Goal: Check status: Check status

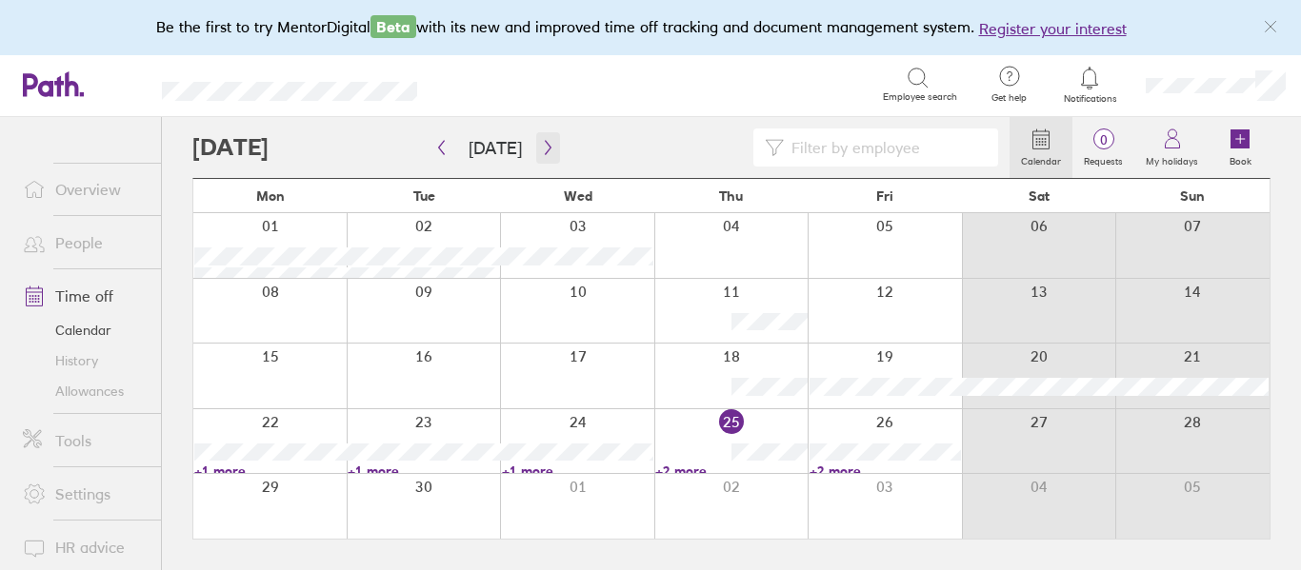
click at [549, 150] on icon "button" at bounding box center [548, 147] width 14 height 15
click at [376, 468] on link "+1 more" at bounding box center [423, 471] width 151 height 17
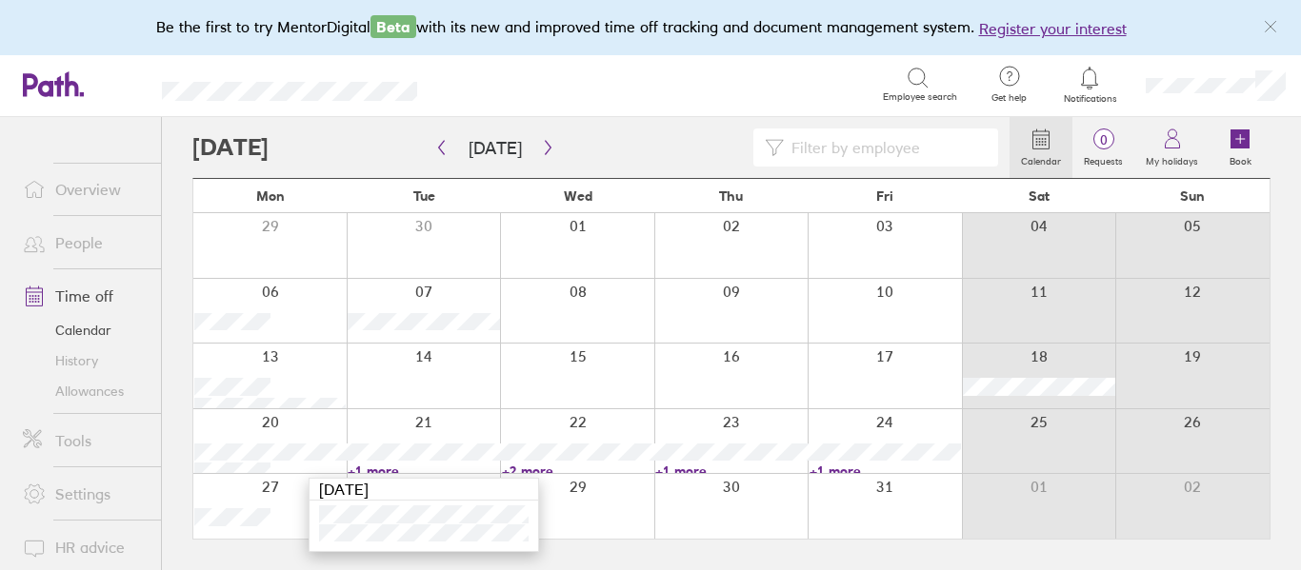
click at [538, 471] on link "+2 more" at bounding box center [577, 471] width 151 height 17
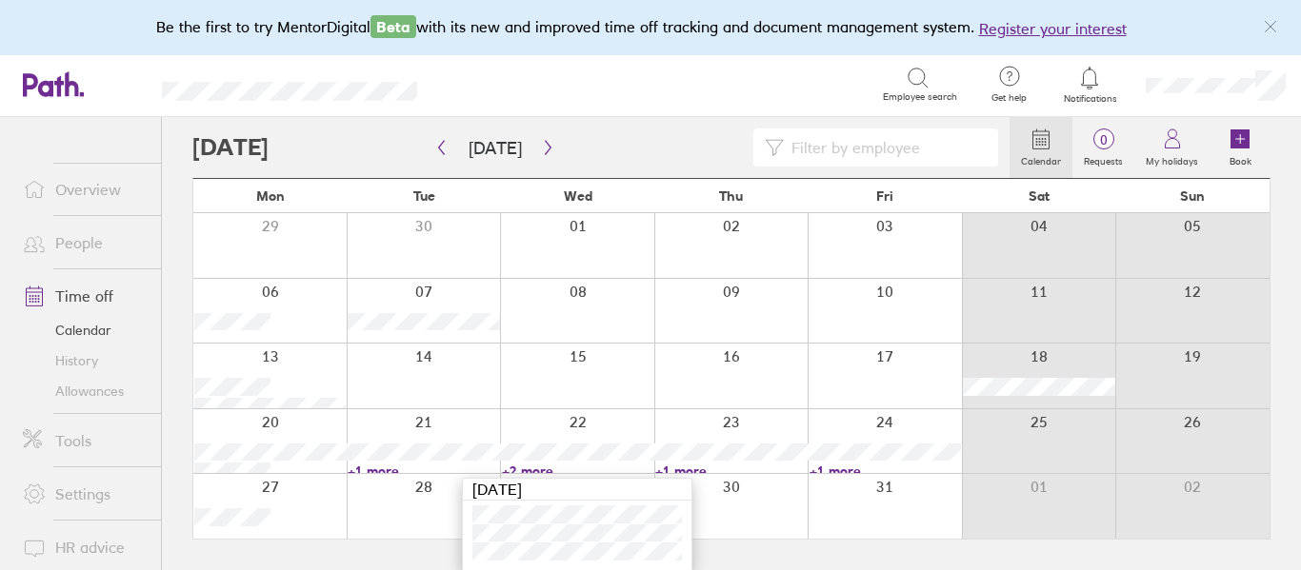
click at [686, 471] on link "+1 more" at bounding box center [730, 471] width 151 height 17
click at [669, 468] on link "+1 more" at bounding box center [730, 471] width 151 height 17
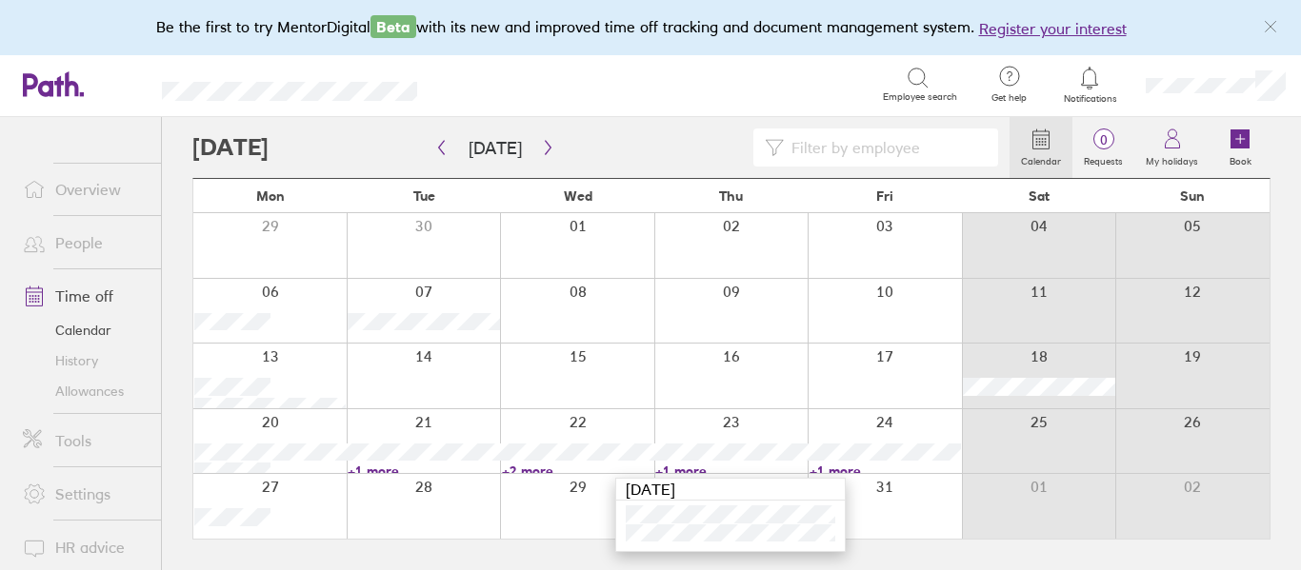
click at [840, 471] on link "+1 more" at bounding box center [884, 471] width 151 height 17
click at [542, 151] on icon "button" at bounding box center [548, 147] width 14 height 15
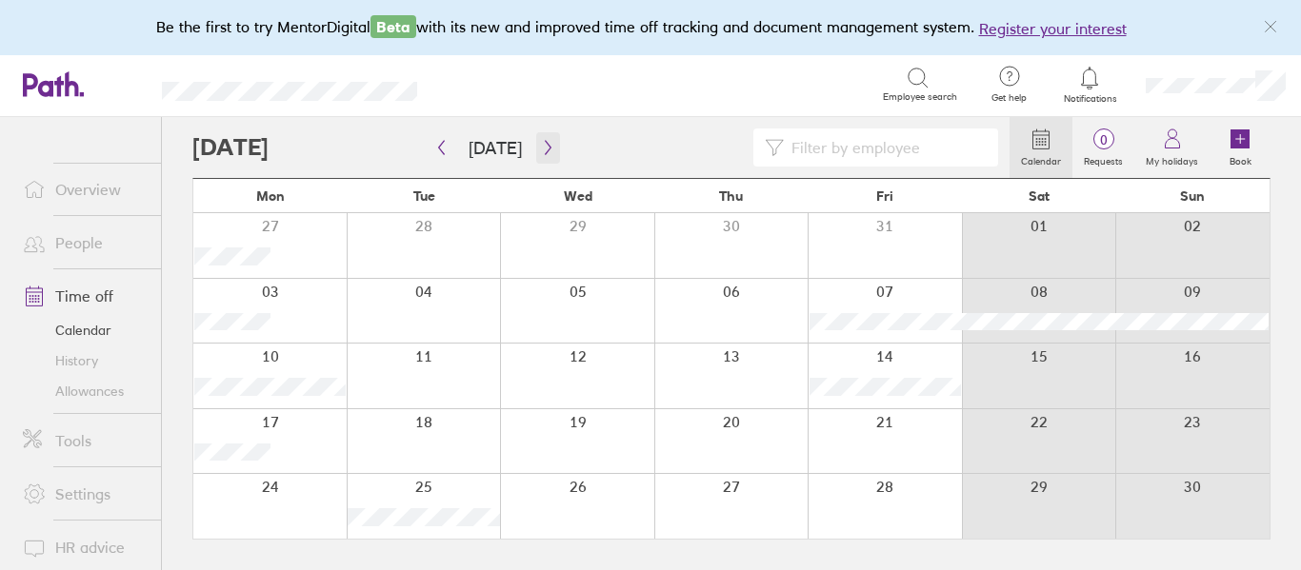
click at [545, 150] on icon "button" at bounding box center [548, 148] width 6 height 14
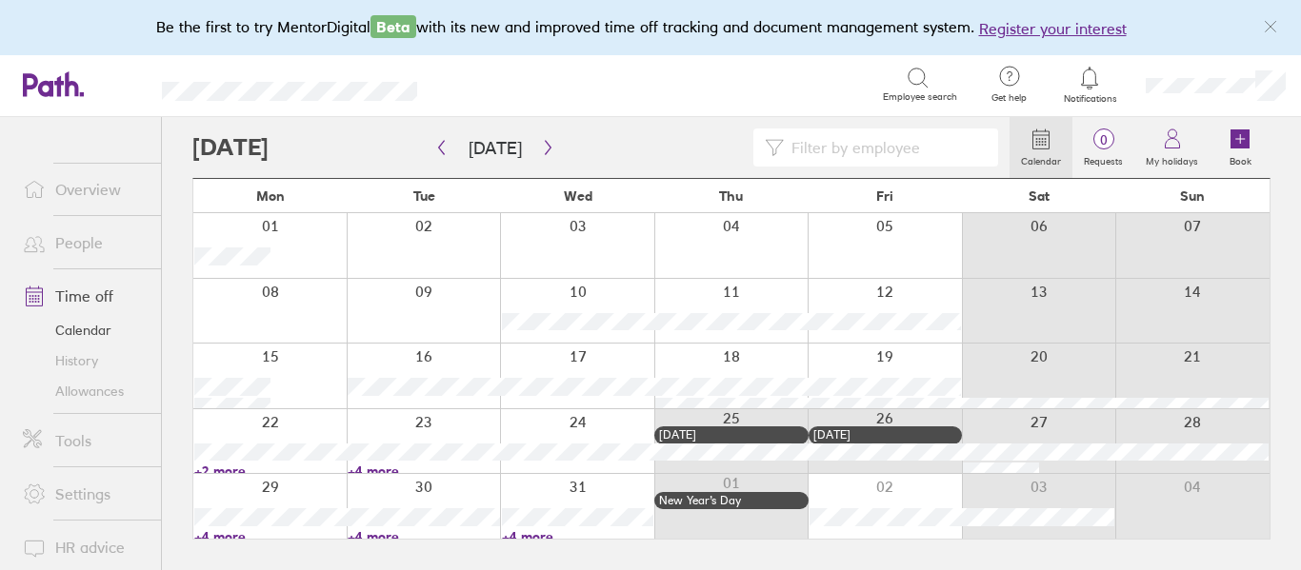
click at [221, 468] on link "+2 more" at bounding box center [269, 471] width 151 height 17
click at [1271, 24] on icon "link" at bounding box center [1270, 26] width 15 height 15
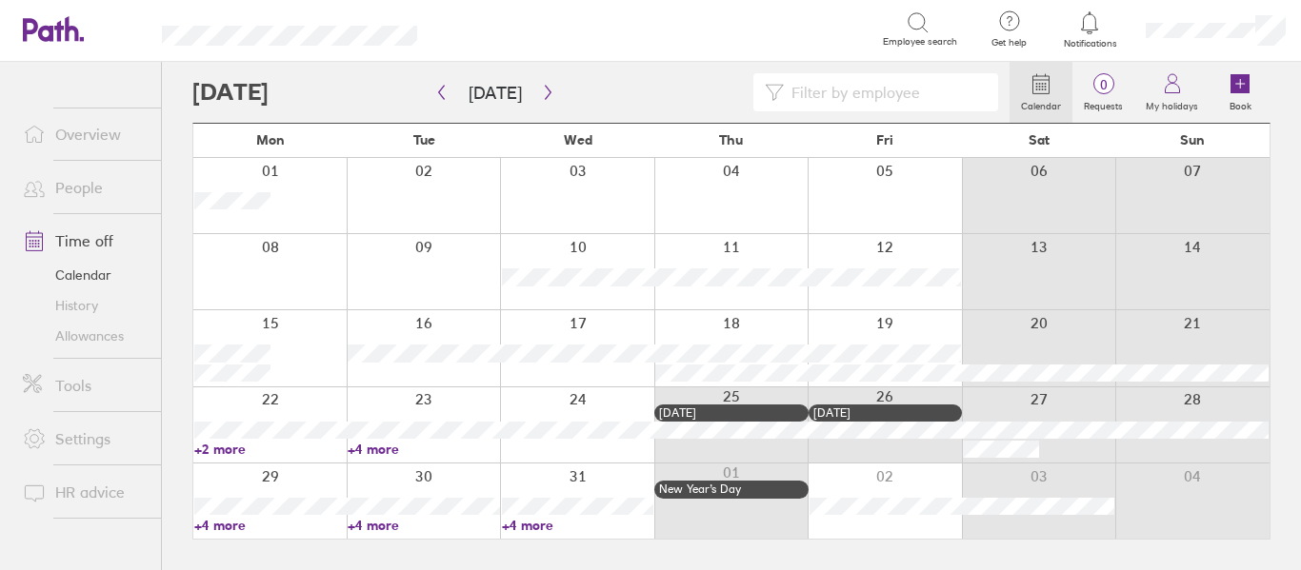
click at [226, 451] on link "+2 more" at bounding box center [269, 449] width 151 height 17
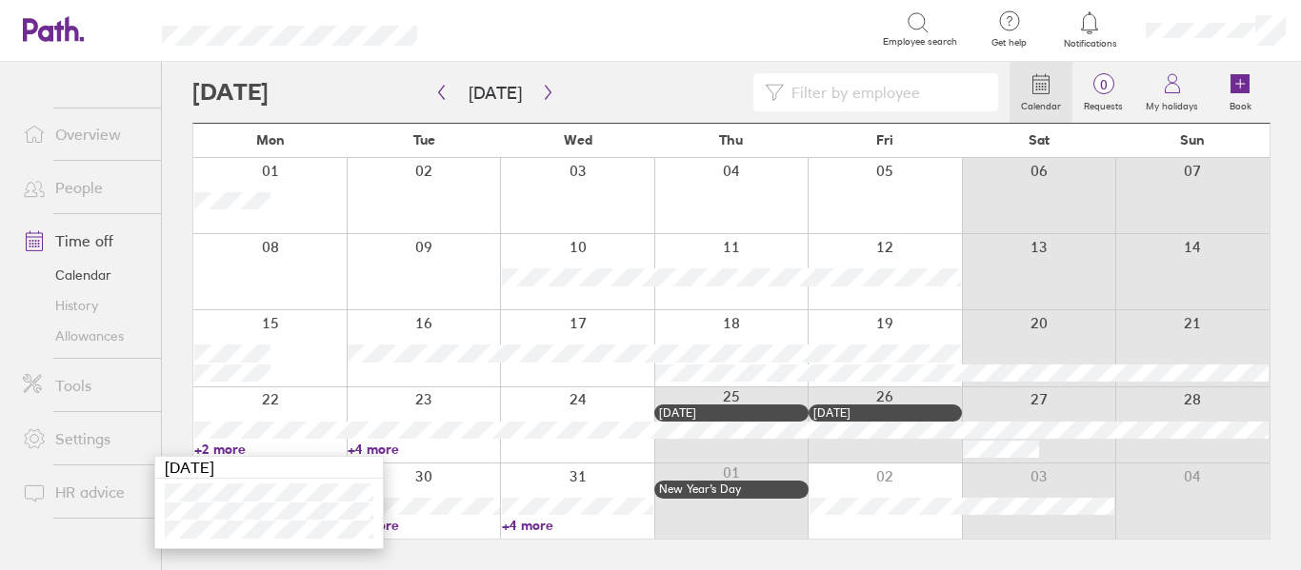
click at [388, 449] on link "+4 more" at bounding box center [423, 449] width 151 height 17
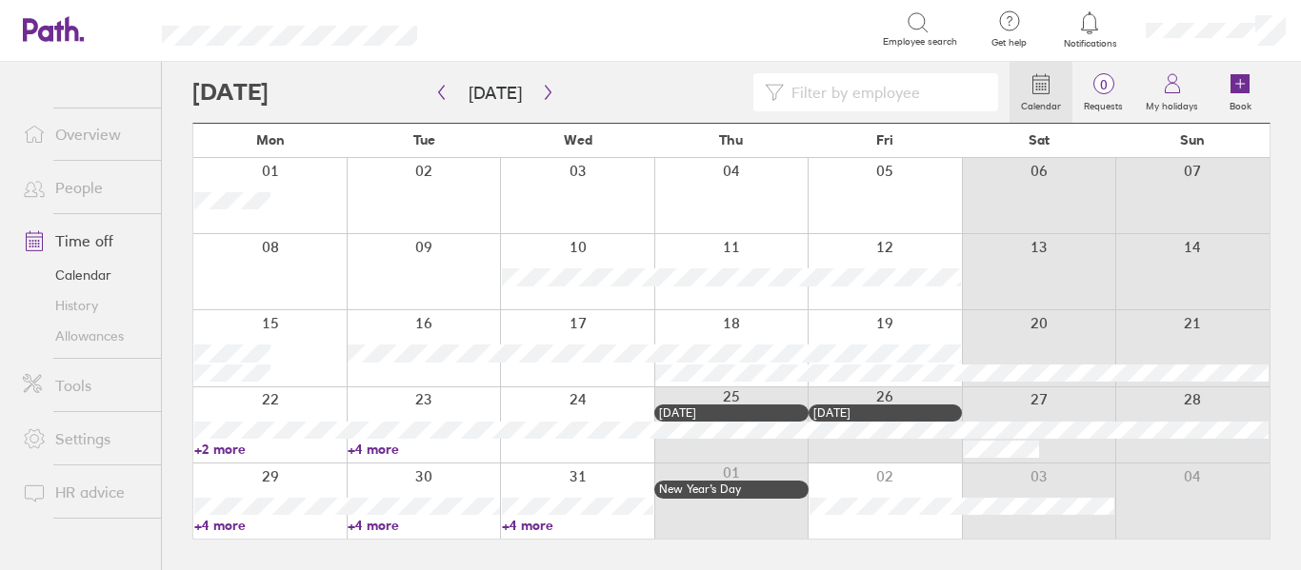
click at [363, 448] on link "+4 more" at bounding box center [423, 449] width 151 height 17
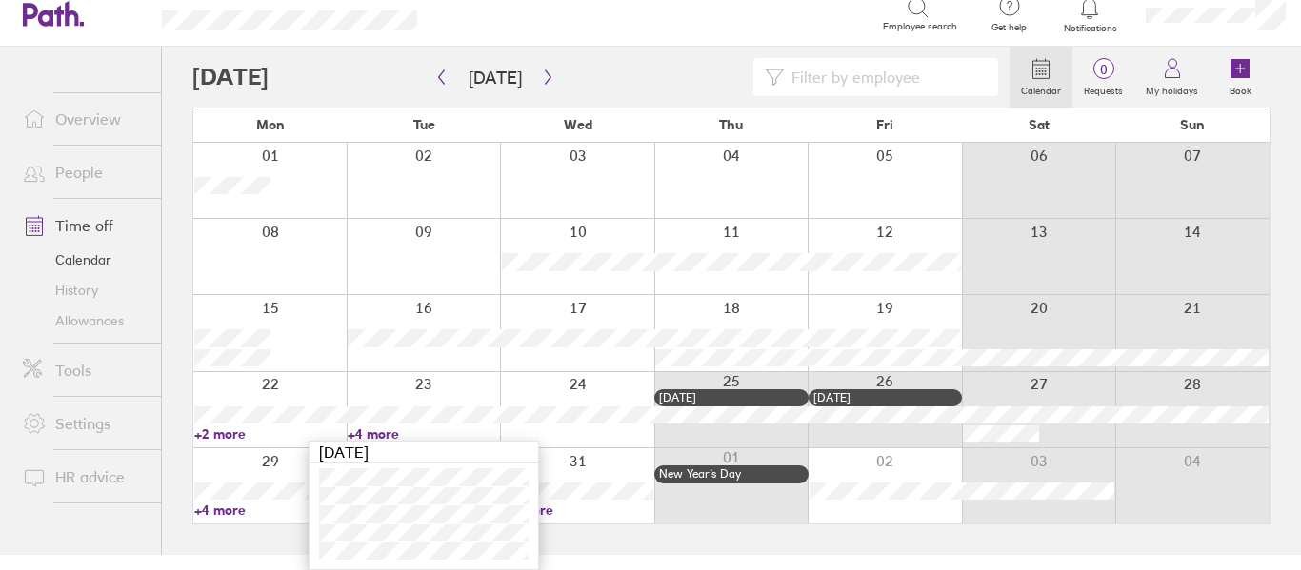
click at [230, 434] on link "+2 more" at bounding box center [269, 434] width 151 height 17
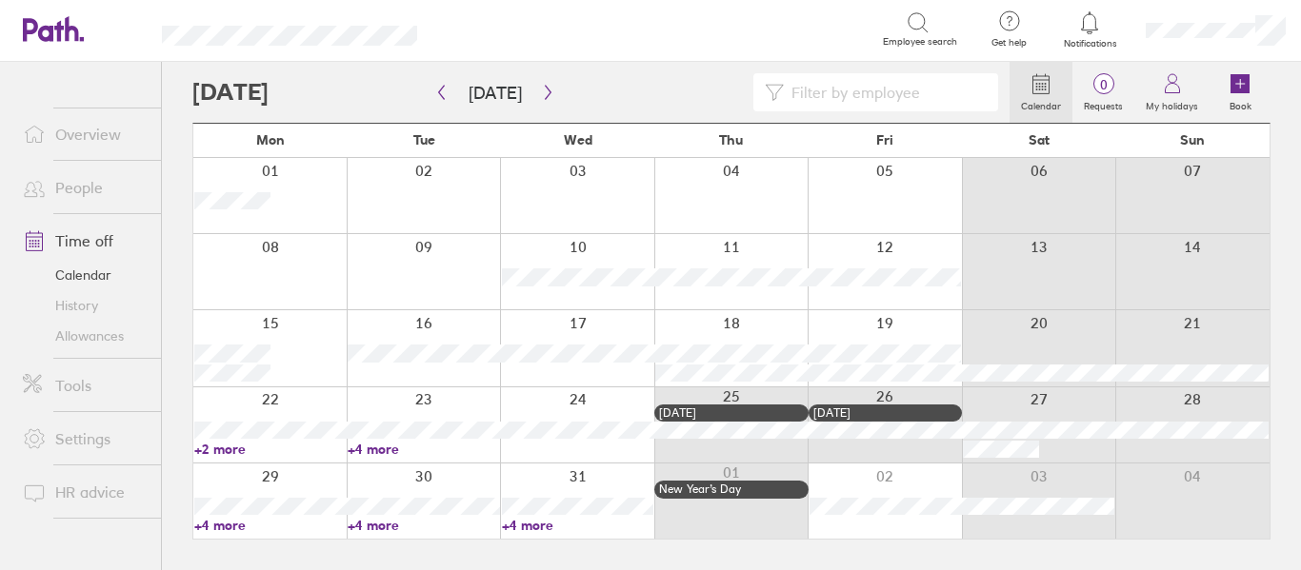
scroll to position [0, 0]
click at [223, 453] on link "+2 more" at bounding box center [269, 449] width 151 height 17
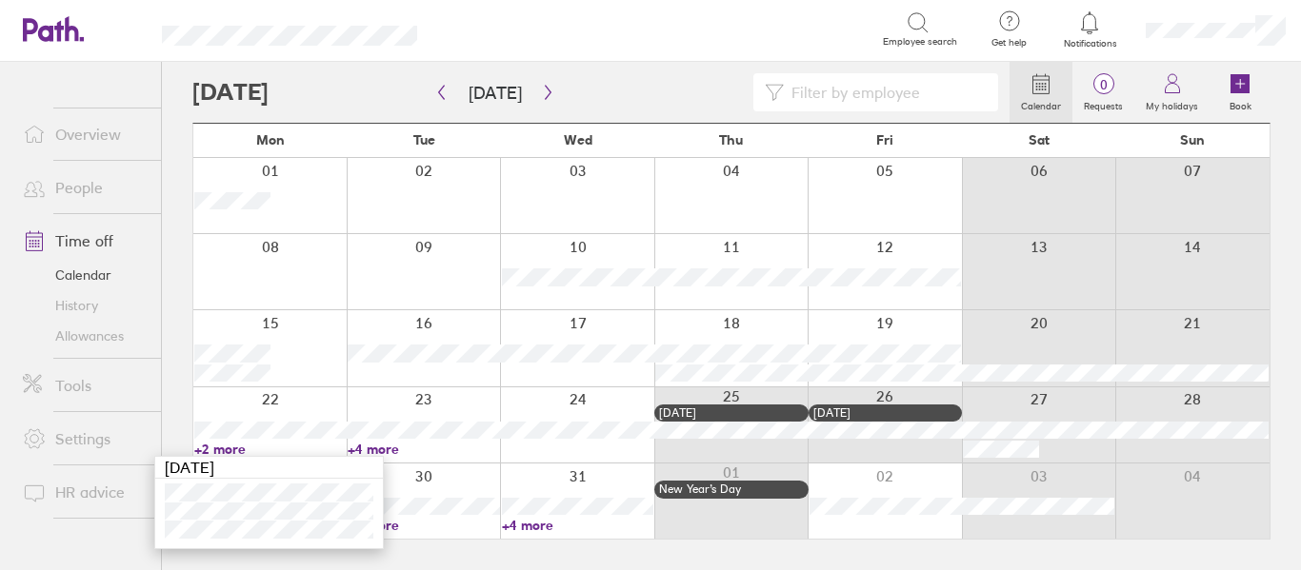
click at [528, 526] on link "+4 more" at bounding box center [577, 525] width 151 height 17
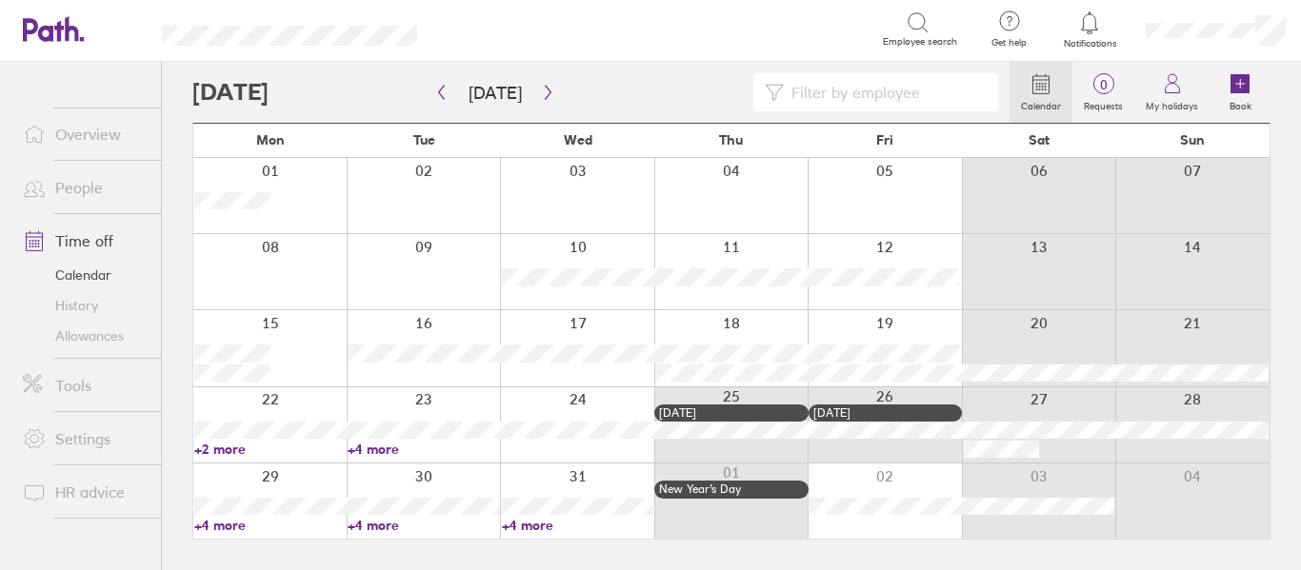
click at [518, 520] on link "+4 more" at bounding box center [577, 525] width 151 height 17
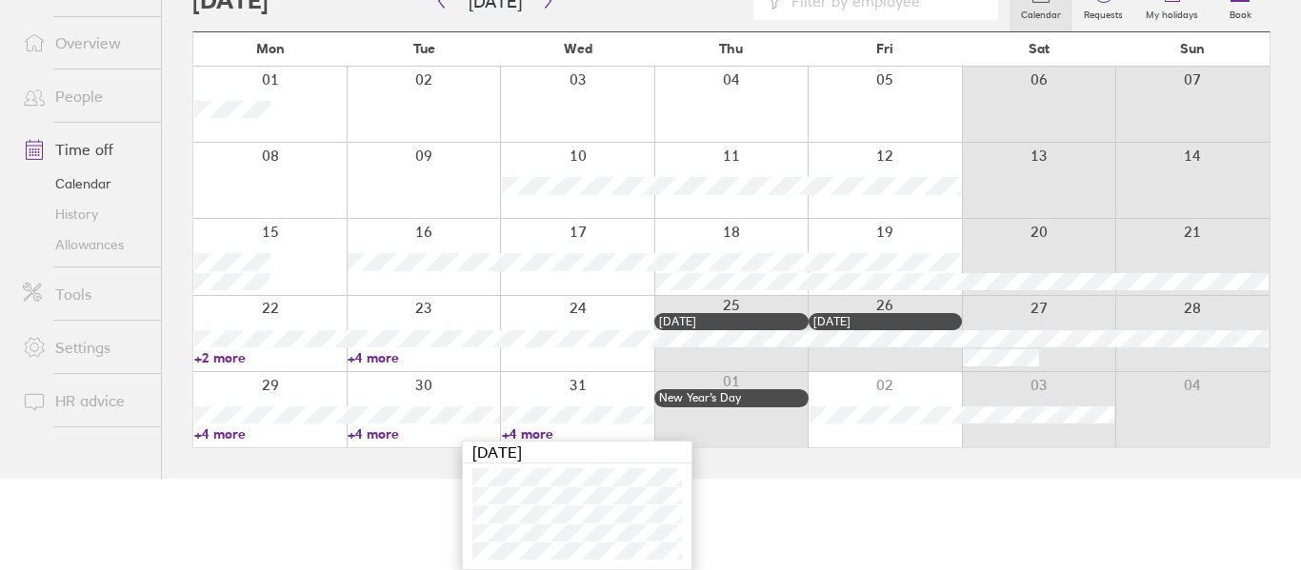
click at [360, 432] on link "+4 more" at bounding box center [423, 434] width 151 height 17
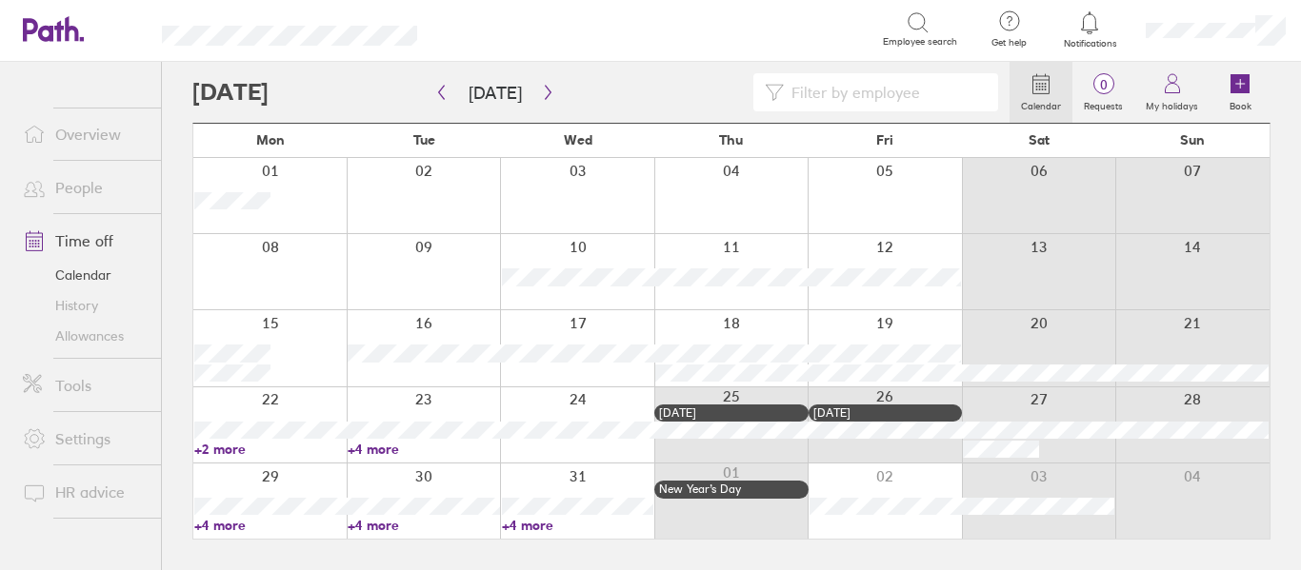
scroll to position [0, 0]
click at [376, 528] on link "+4 more" at bounding box center [423, 525] width 151 height 17
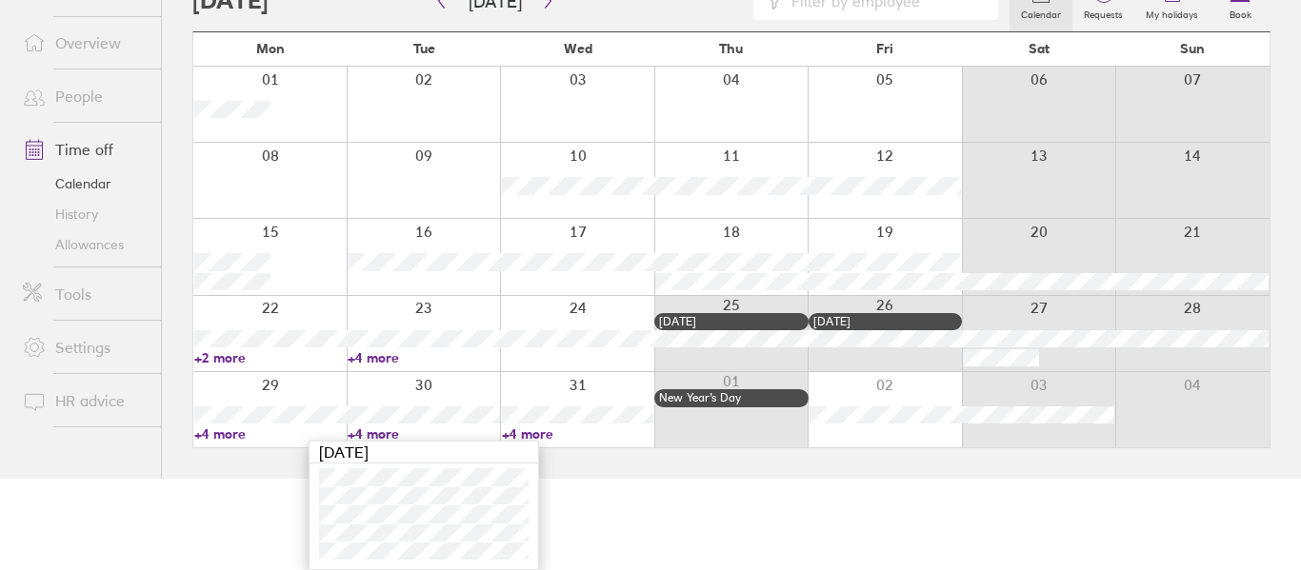
click at [222, 437] on link "+4 more" at bounding box center [269, 434] width 151 height 17
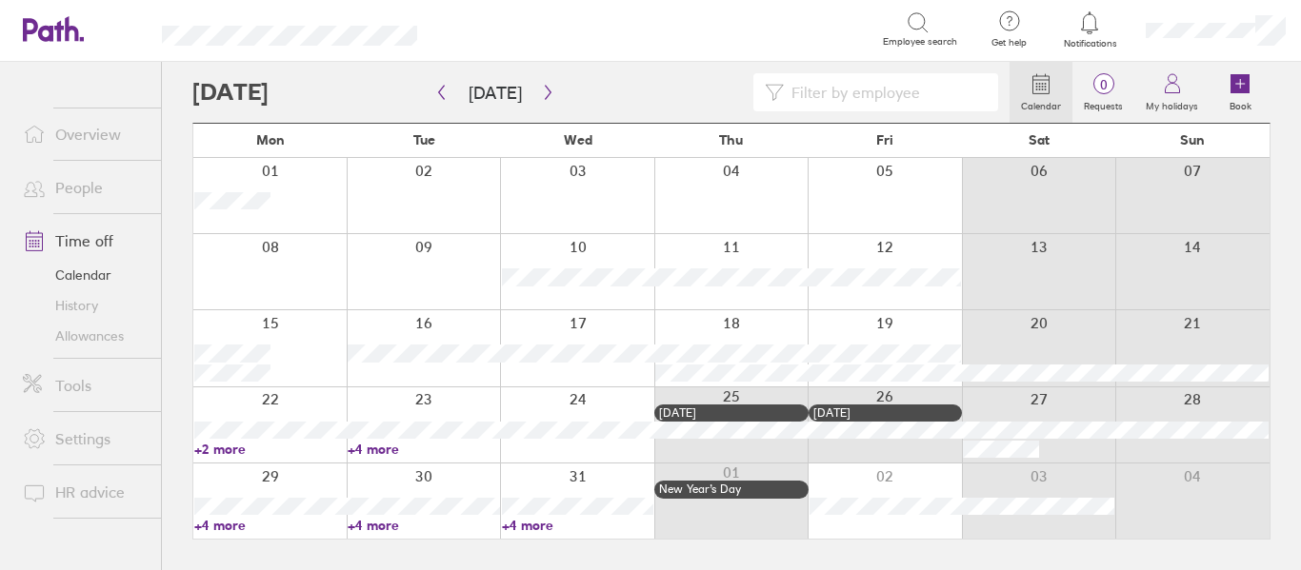
scroll to position [0, 0]
click at [222, 527] on link "+4 more" at bounding box center [269, 525] width 151 height 17
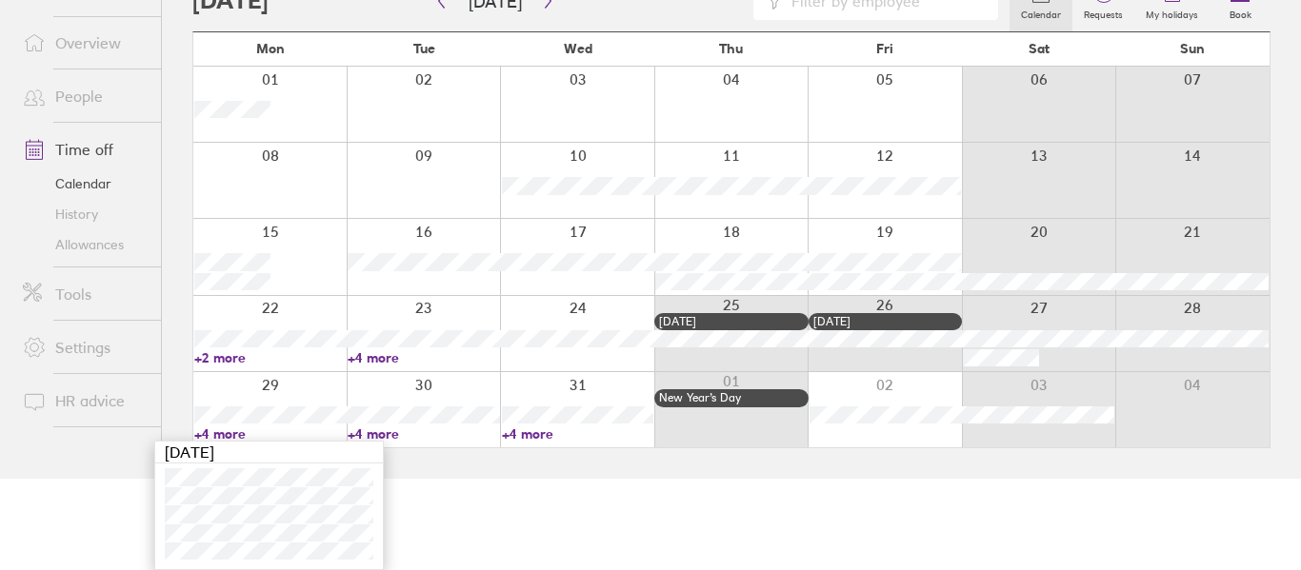
click at [225, 354] on link "+2 more" at bounding box center [269, 357] width 151 height 17
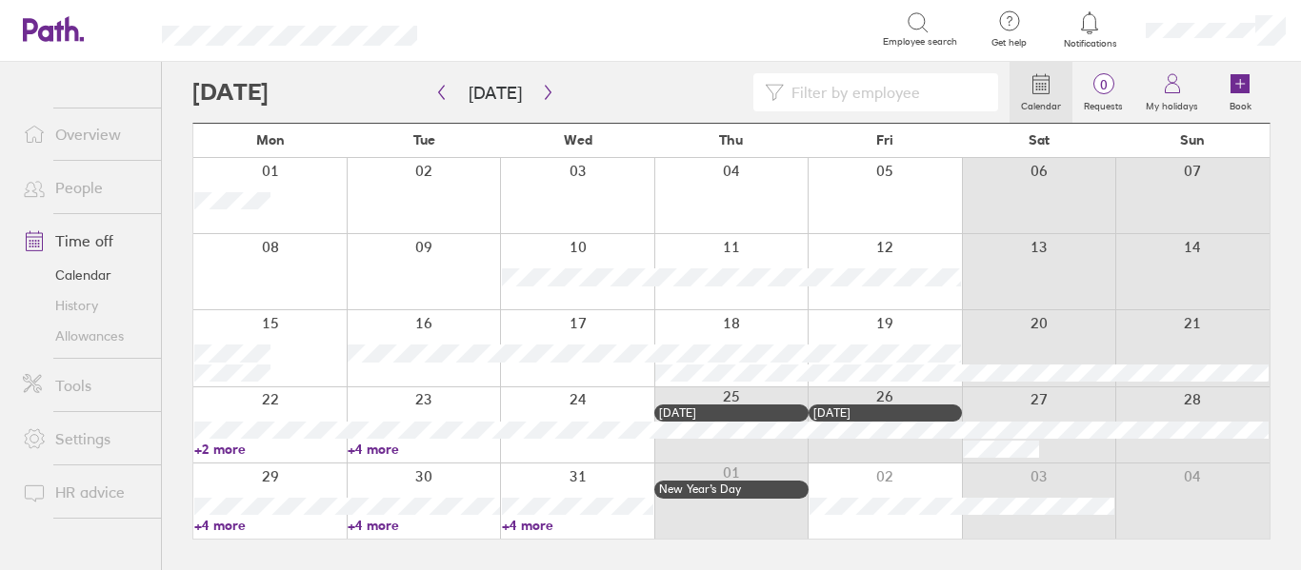
scroll to position [0, 0]
click at [230, 450] on link "+2 more" at bounding box center [269, 449] width 151 height 17
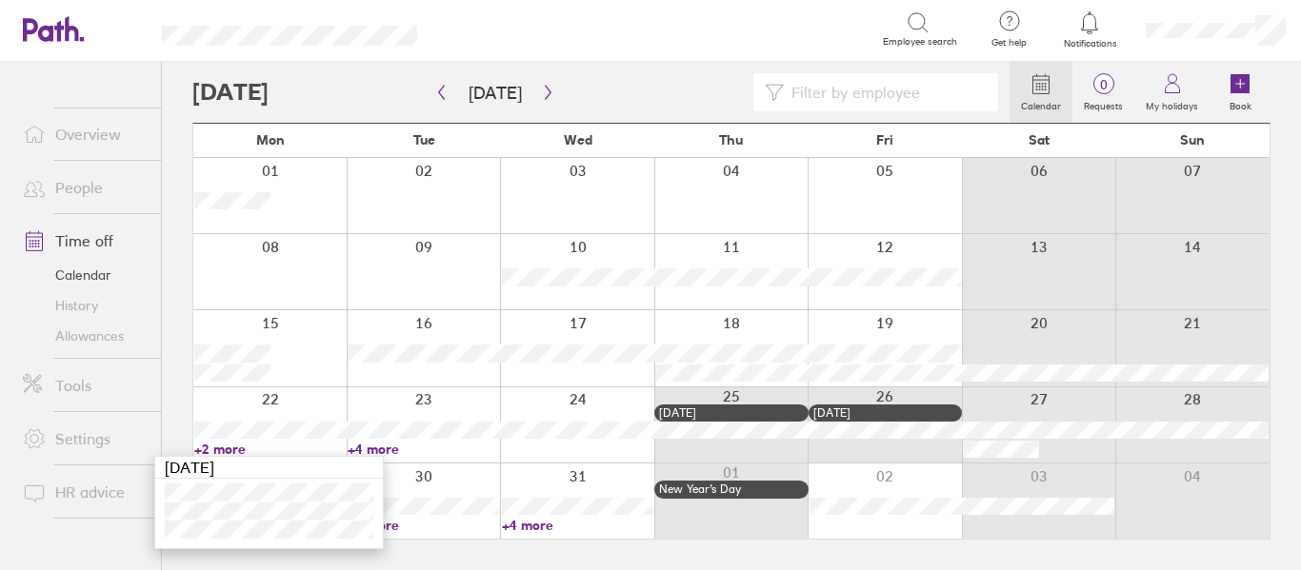
click at [375, 447] on link "+4 more" at bounding box center [423, 449] width 151 height 17
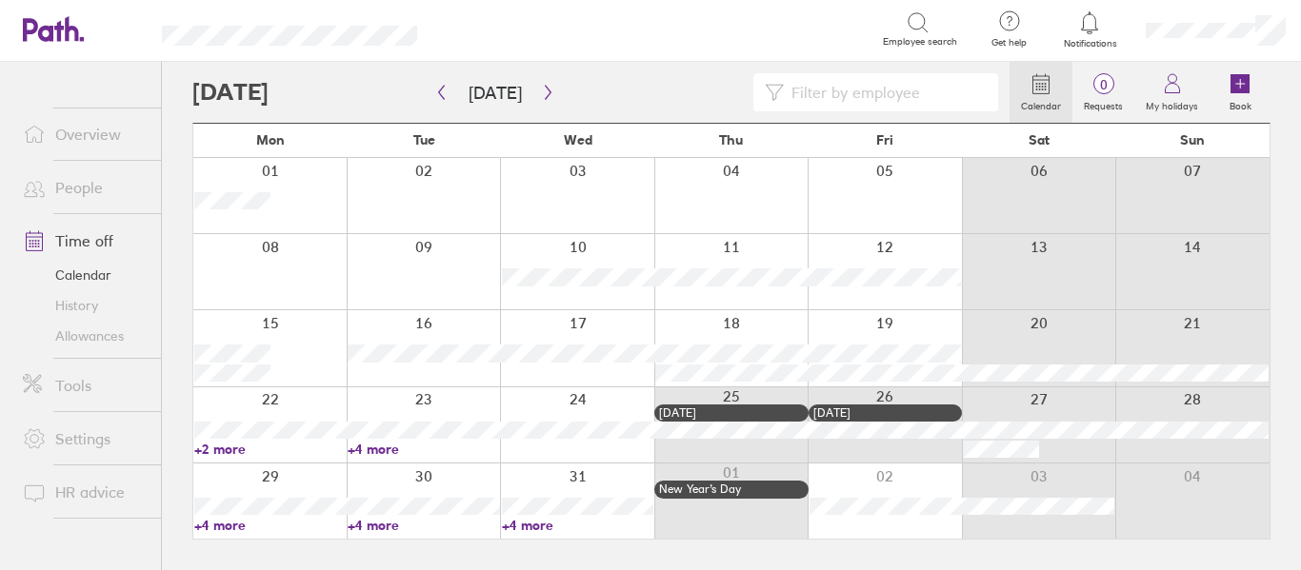
click at [364, 450] on link "+4 more" at bounding box center [423, 449] width 151 height 17
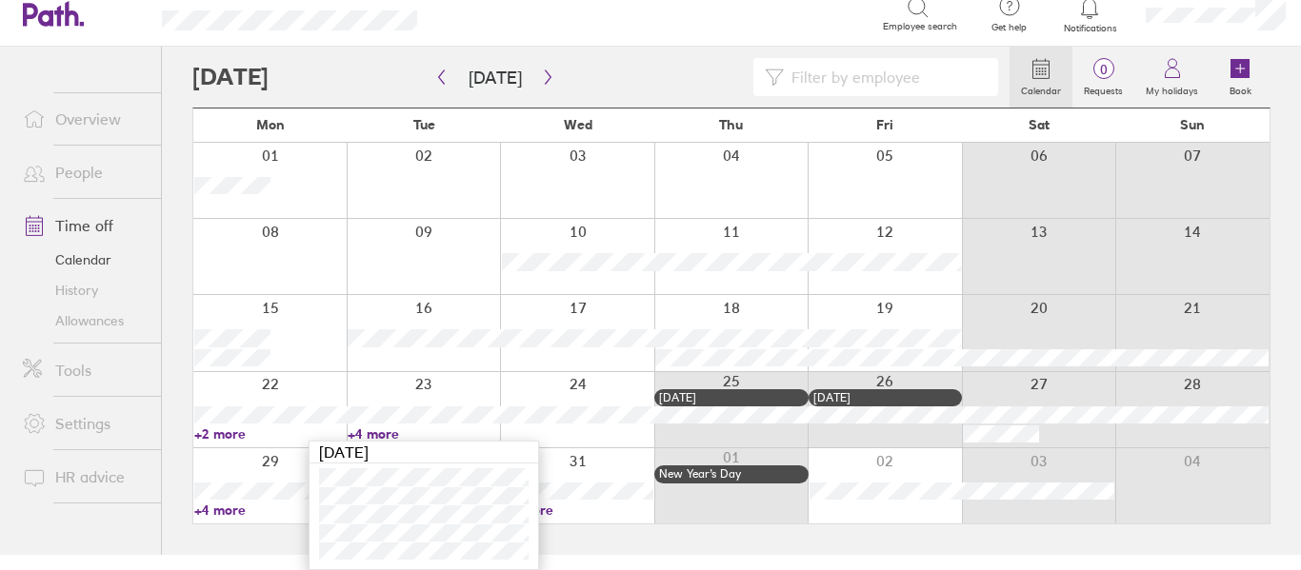
click at [225, 436] on link "+2 more" at bounding box center [269, 434] width 151 height 17
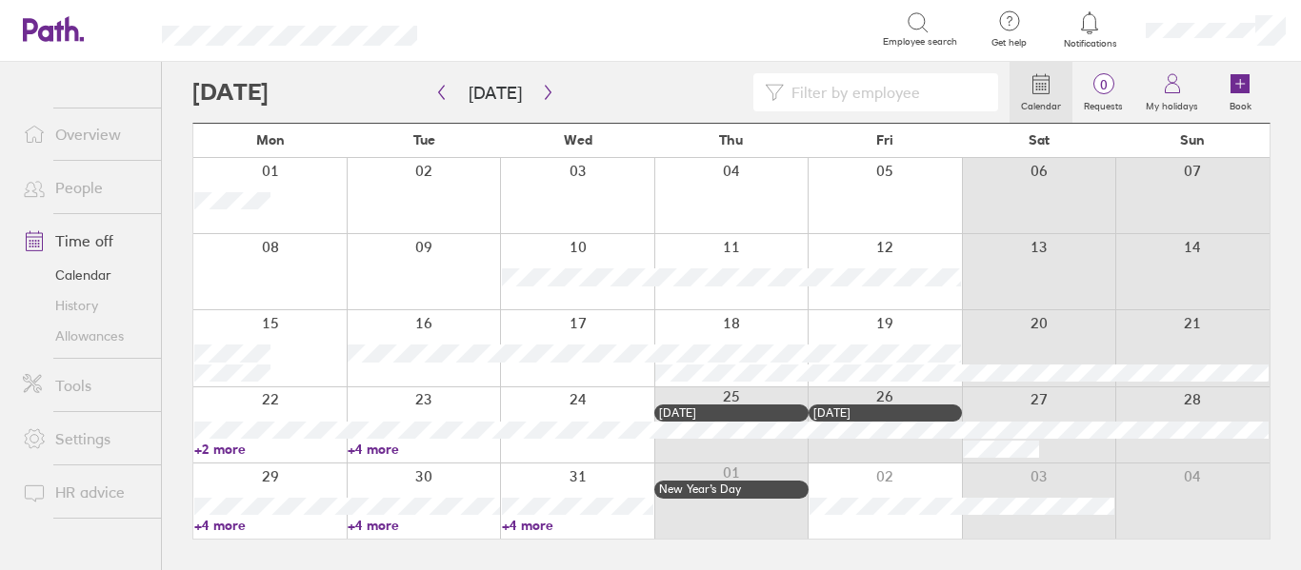
scroll to position [0, 0]
click at [225, 448] on link "+2 more" at bounding box center [269, 449] width 151 height 17
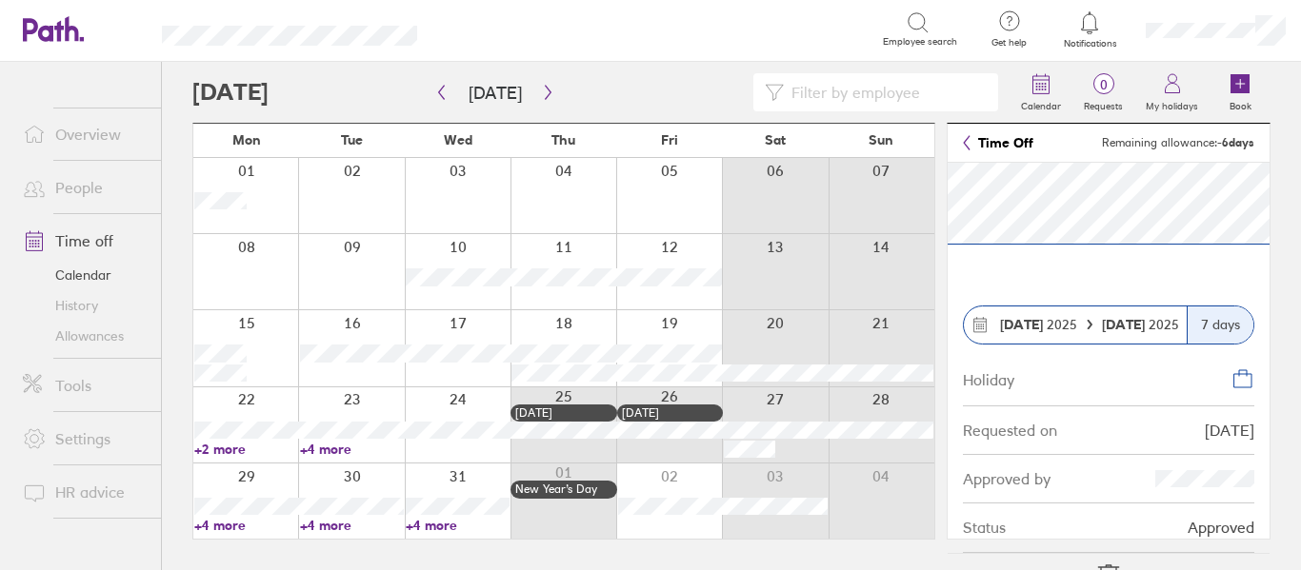
click at [229, 527] on link "+4 more" at bounding box center [246, 525] width 104 height 17
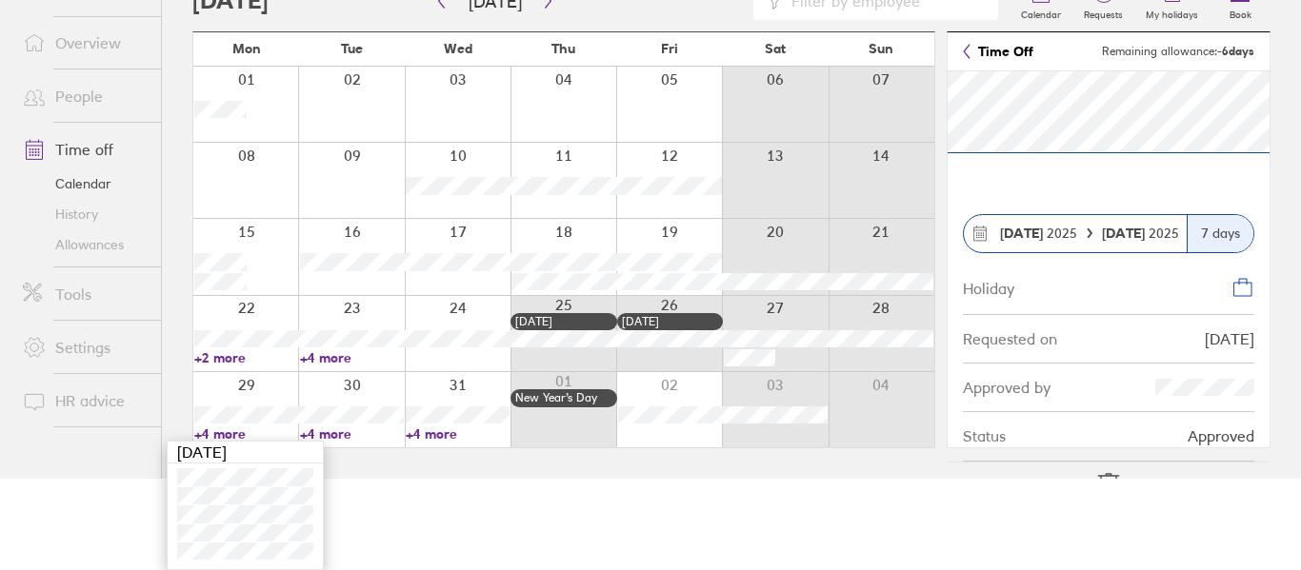
click at [328, 433] on link "+4 more" at bounding box center [352, 434] width 104 height 17
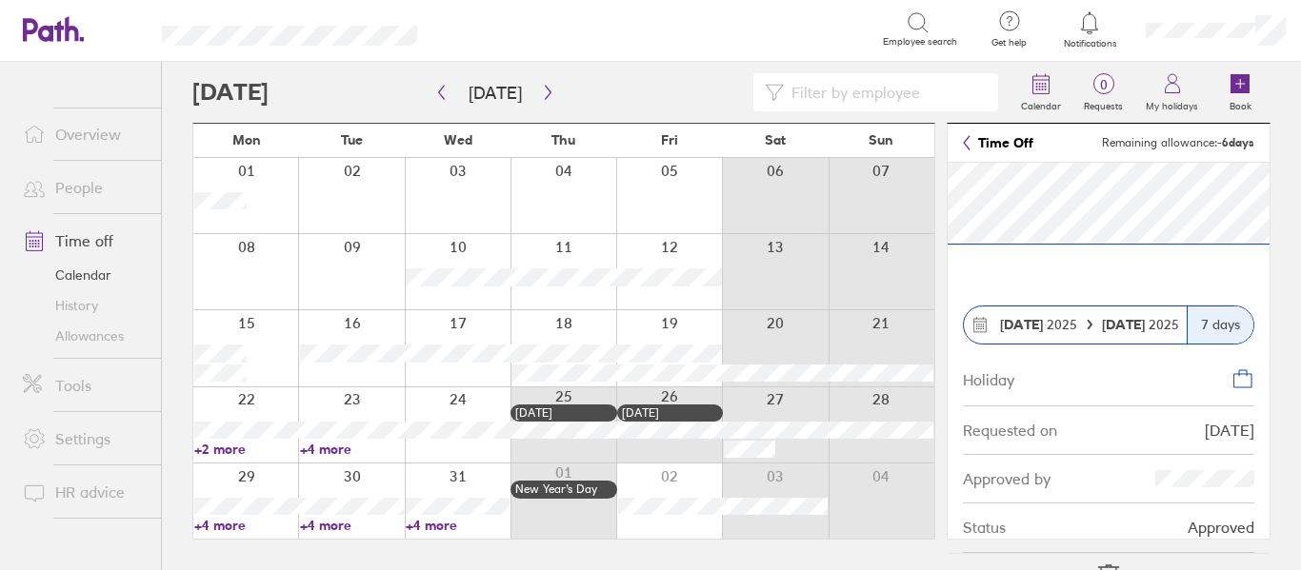
click at [318, 521] on link "+4 more" at bounding box center [352, 525] width 104 height 17
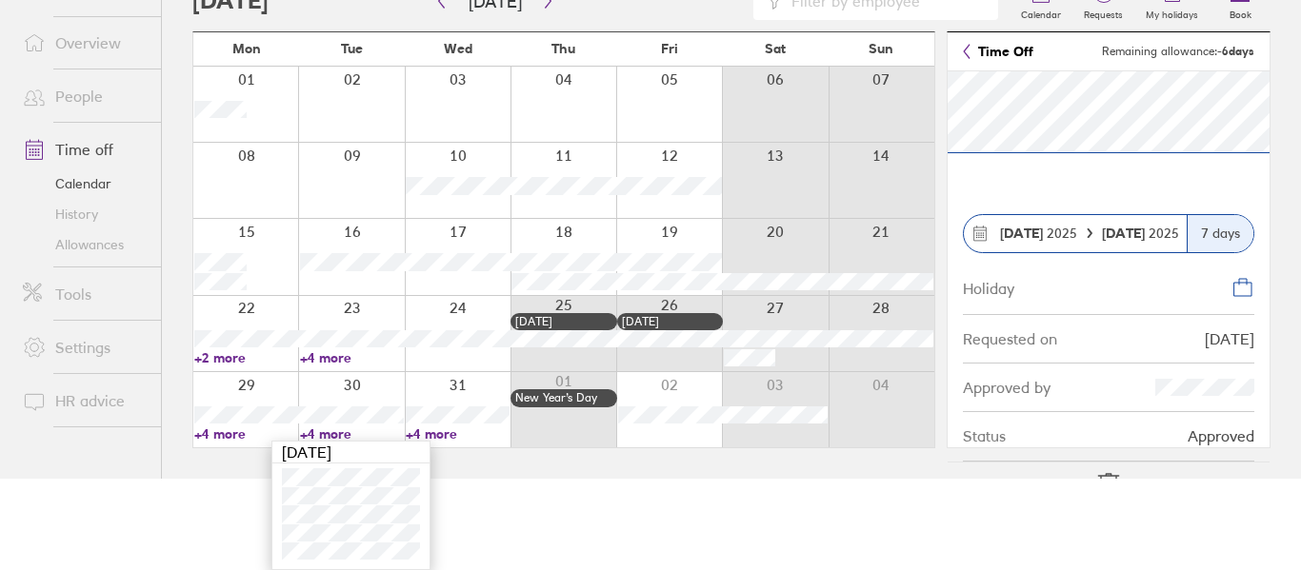
click at [436, 431] on link "+4 more" at bounding box center [458, 434] width 104 height 17
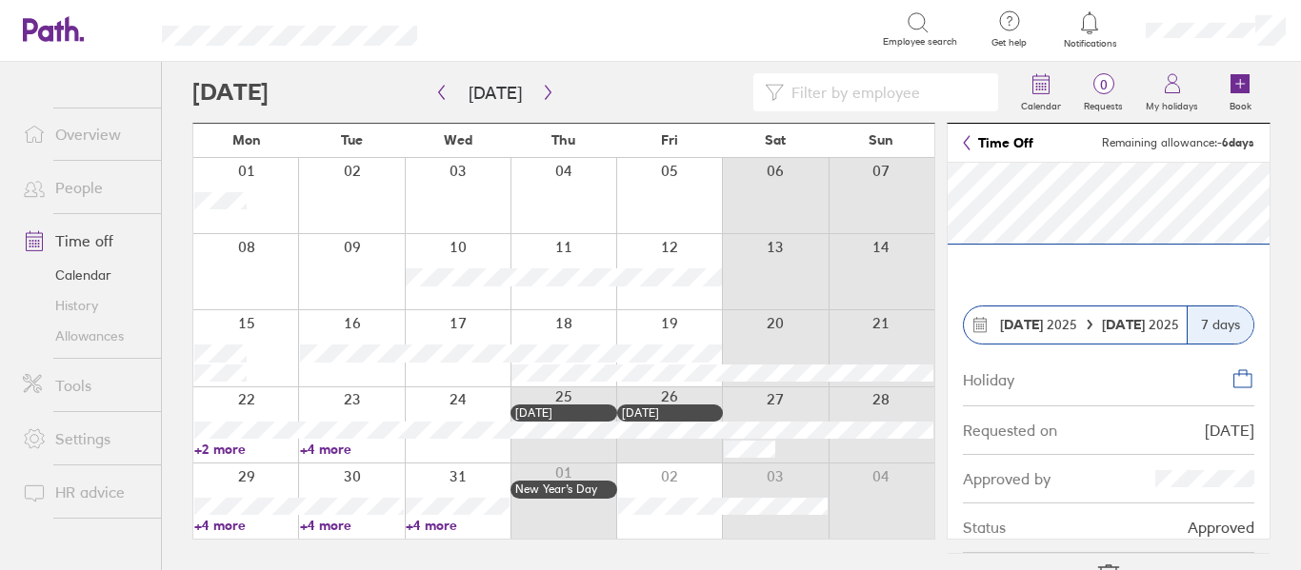
scroll to position [0, 0]
click at [434, 527] on link "+4 more" at bounding box center [458, 525] width 104 height 17
click at [545, 89] on icon "button" at bounding box center [548, 93] width 6 height 14
